Goal: Task Accomplishment & Management: Manage account settings

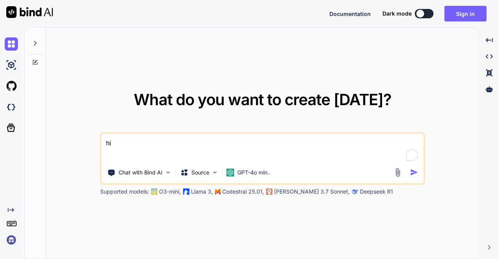
type textarea "x"
click at [9, 242] on img at bounding box center [11, 239] width 13 height 13
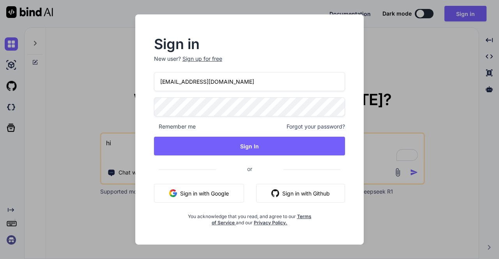
click at [207, 74] on input "tamir@efa.co.il" at bounding box center [249, 81] width 191 height 19
type input "t"
paste input "fakewiseco@gmail.com"
type input "fakewiseco@gmail.com"
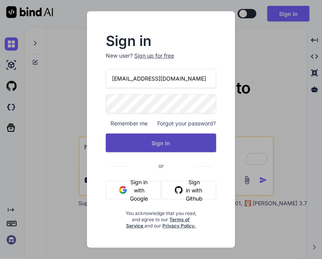
click at [170, 150] on button "Sign In" at bounding box center [161, 143] width 110 height 19
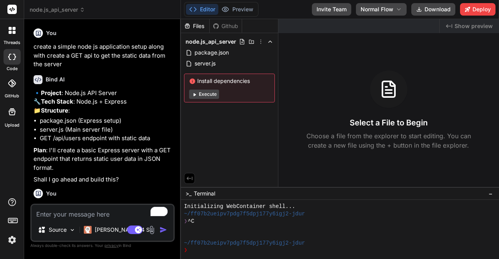
scroll to position [7, 0]
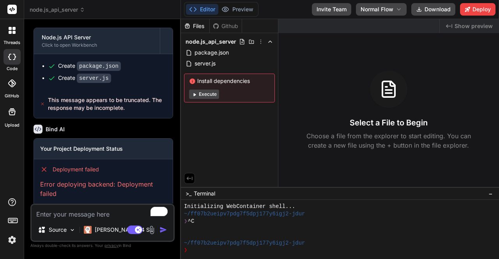
click at [12, 237] on img at bounding box center [11, 239] width 13 height 13
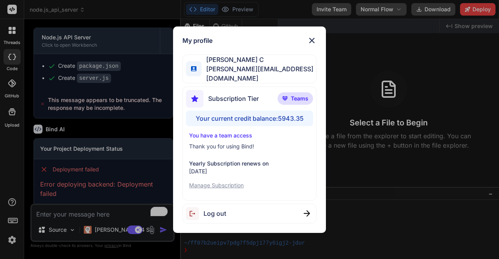
click at [128, 138] on div "My profile Saravanan C [EMAIL_ADDRESS][DOMAIN_NAME] Subscription Tier Teams You…" at bounding box center [249, 129] width 499 height 259
